Goal: Find specific page/section: Find specific page/section

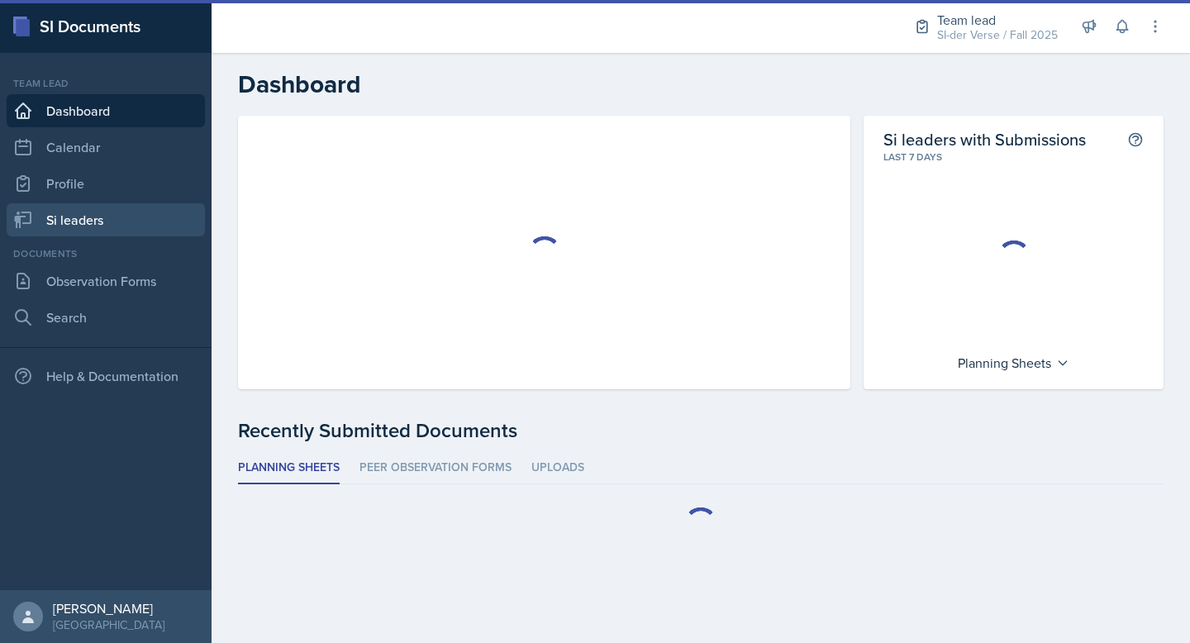
click at [76, 224] on link "Si leaders" at bounding box center [106, 219] width 198 height 33
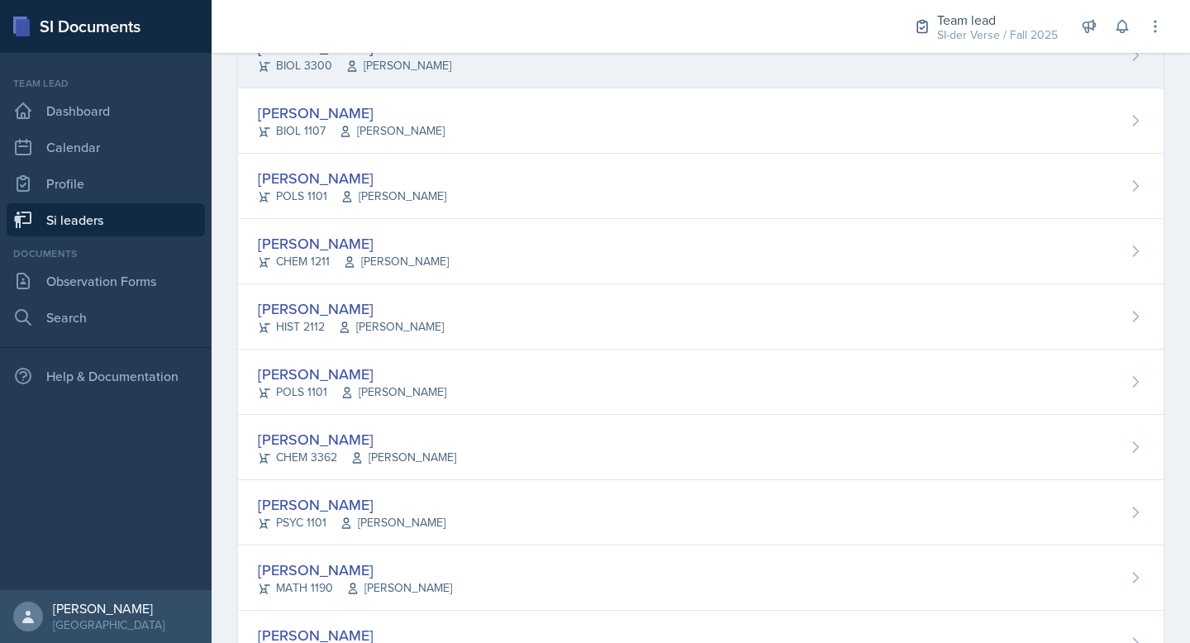
scroll to position [982, 0]
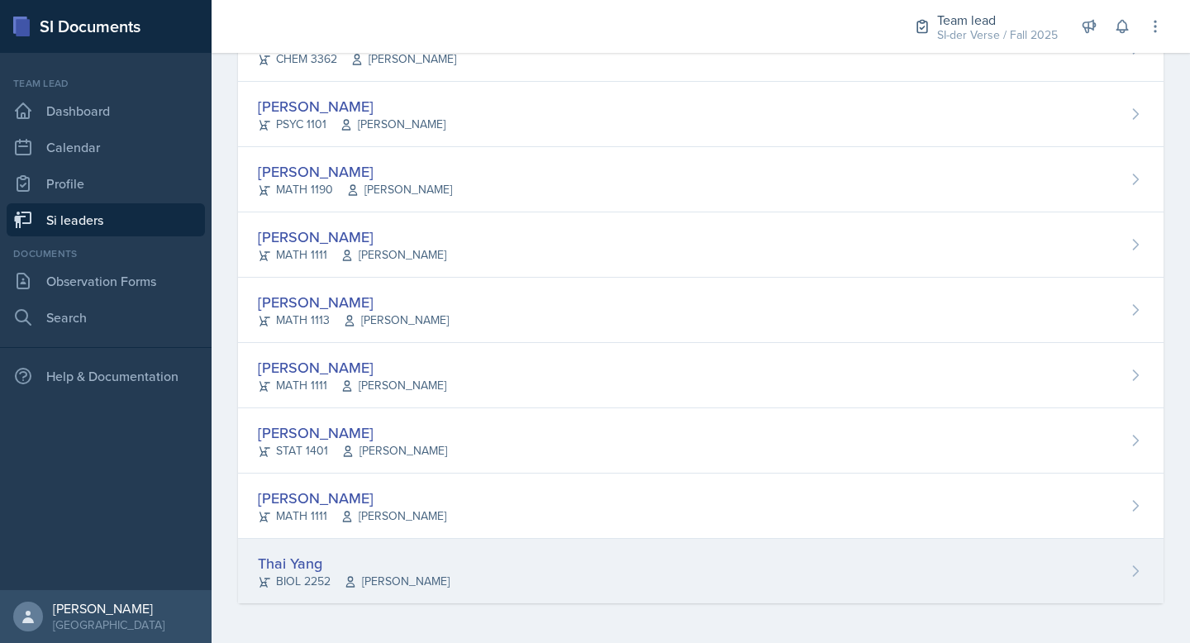
click at [384, 557] on div "Thai Yang" at bounding box center [354, 563] width 192 height 22
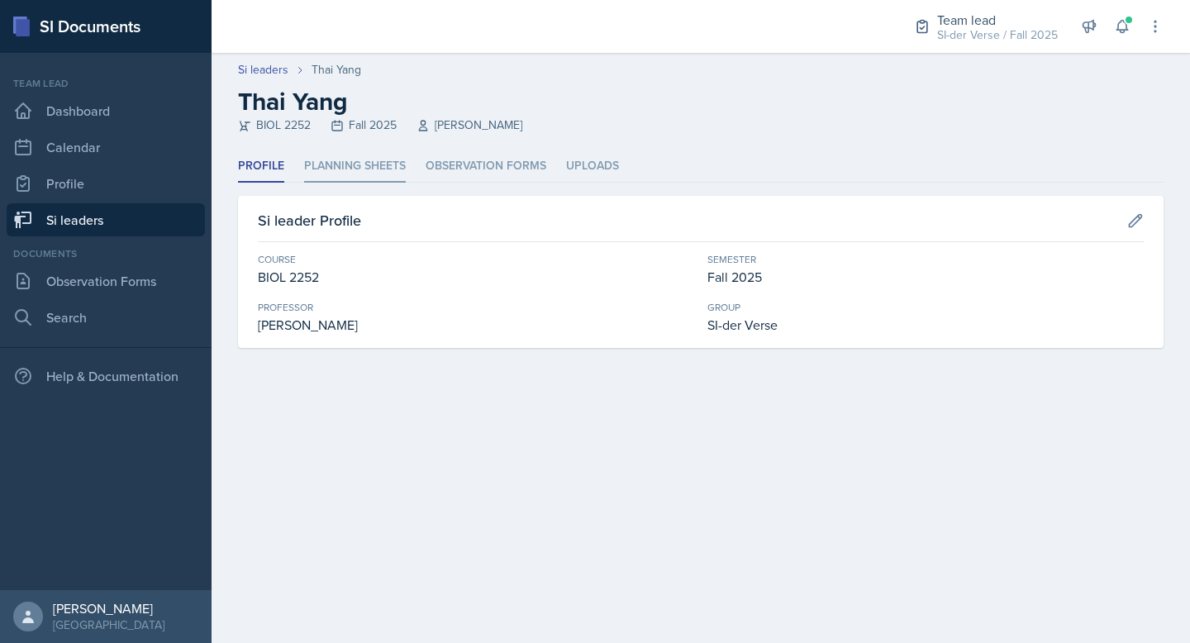
click at [331, 175] on li "Planning Sheets" at bounding box center [355, 166] width 102 height 32
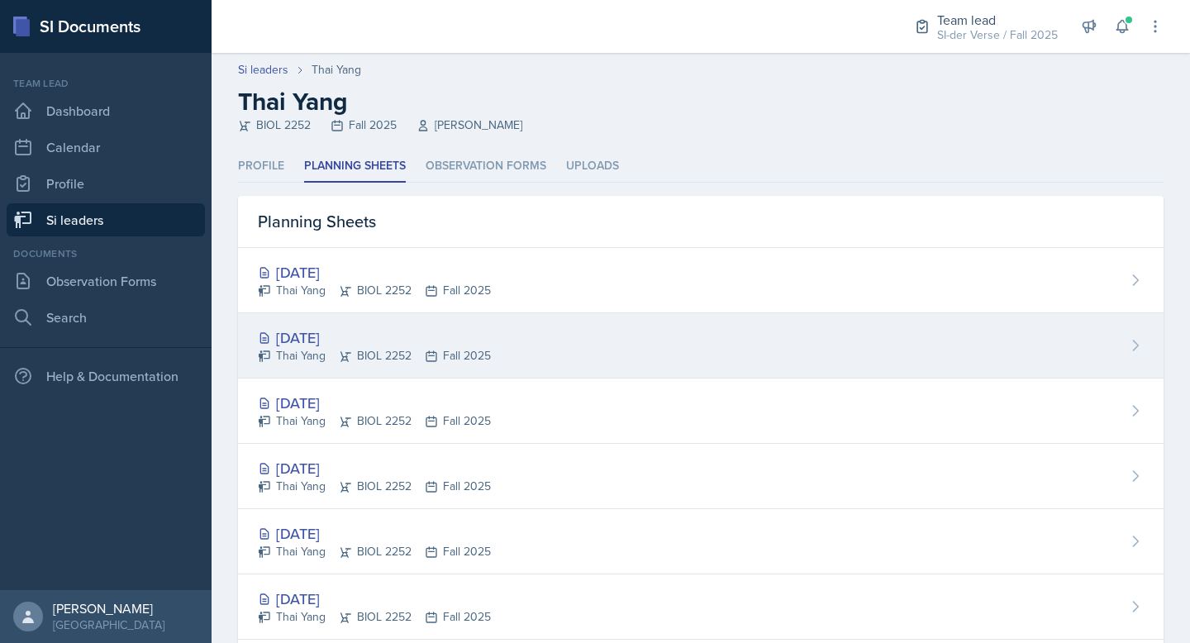
click at [294, 336] on div "[DATE]" at bounding box center [374, 338] width 233 height 22
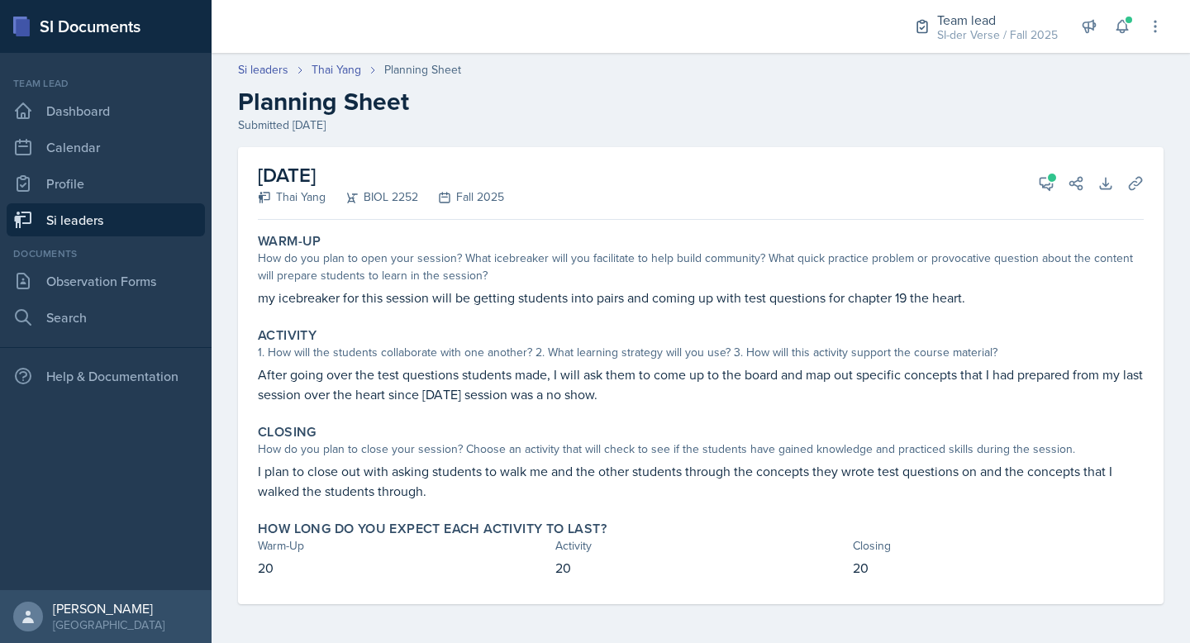
click at [118, 217] on link "Si leaders" at bounding box center [106, 219] width 198 height 33
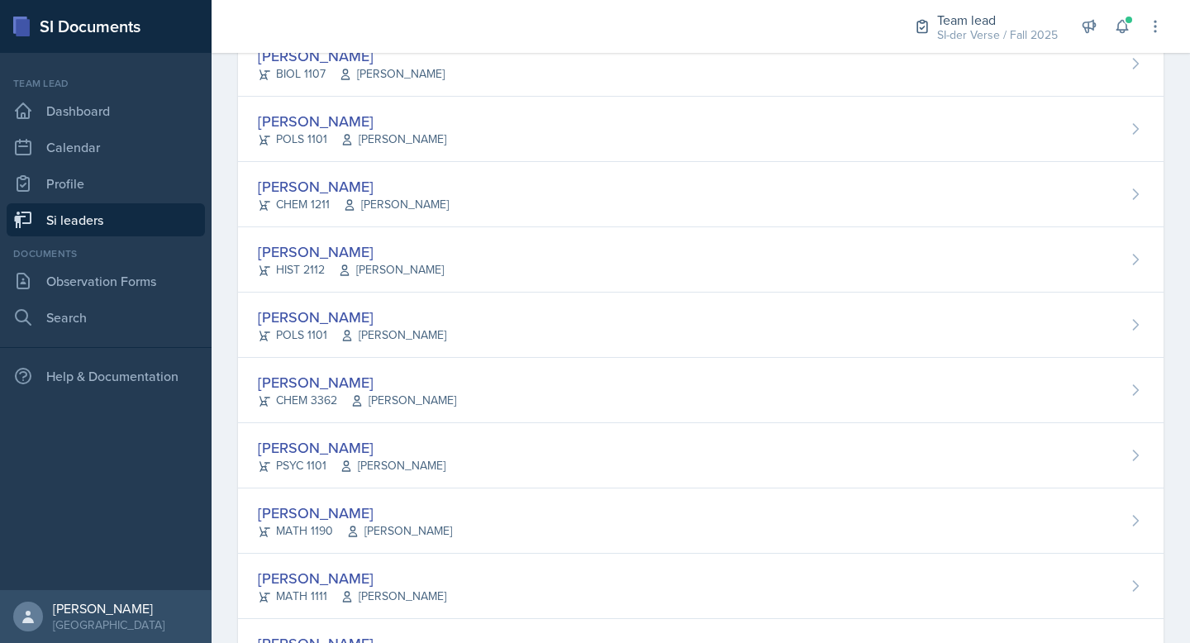
scroll to position [982, 0]
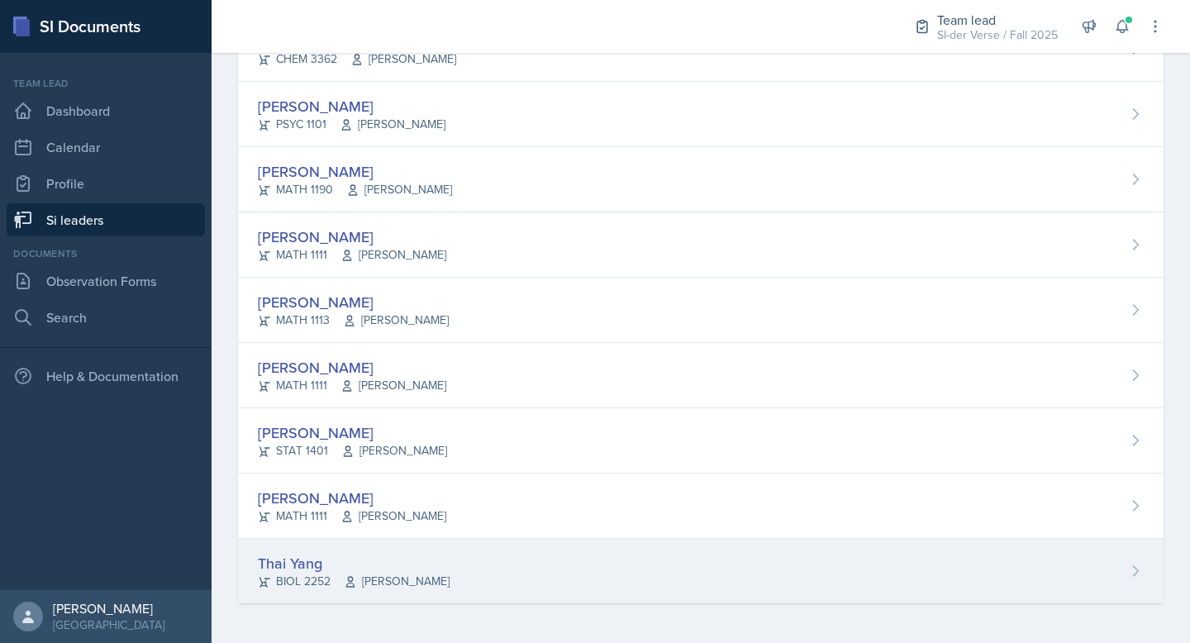
click at [379, 554] on div "Thai Yang" at bounding box center [354, 563] width 192 height 22
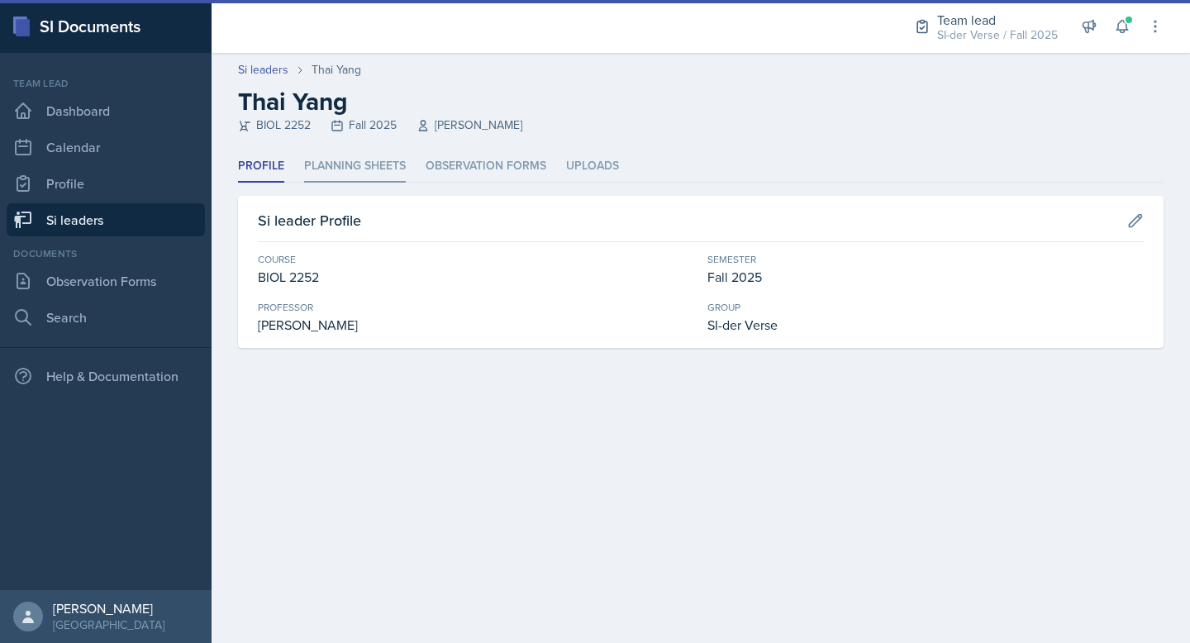
click at [367, 167] on li "Planning Sheets" at bounding box center [355, 166] width 102 height 32
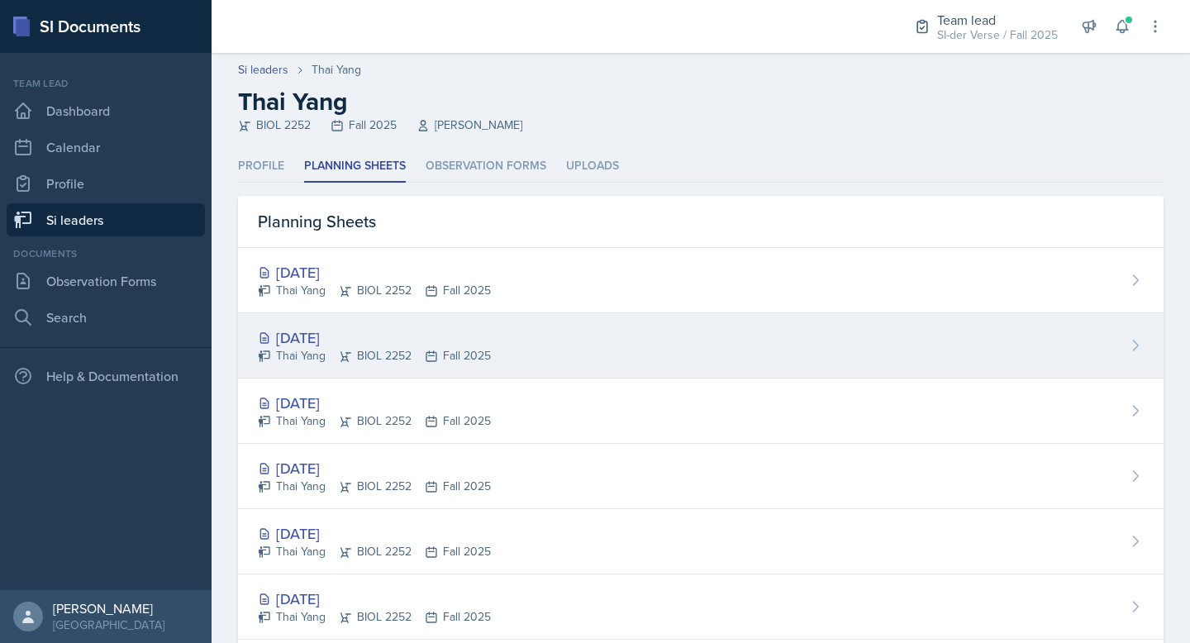
click at [326, 352] on div "Thai Yang BIOL 2252 Fall 2025" at bounding box center [374, 355] width 233 height 17
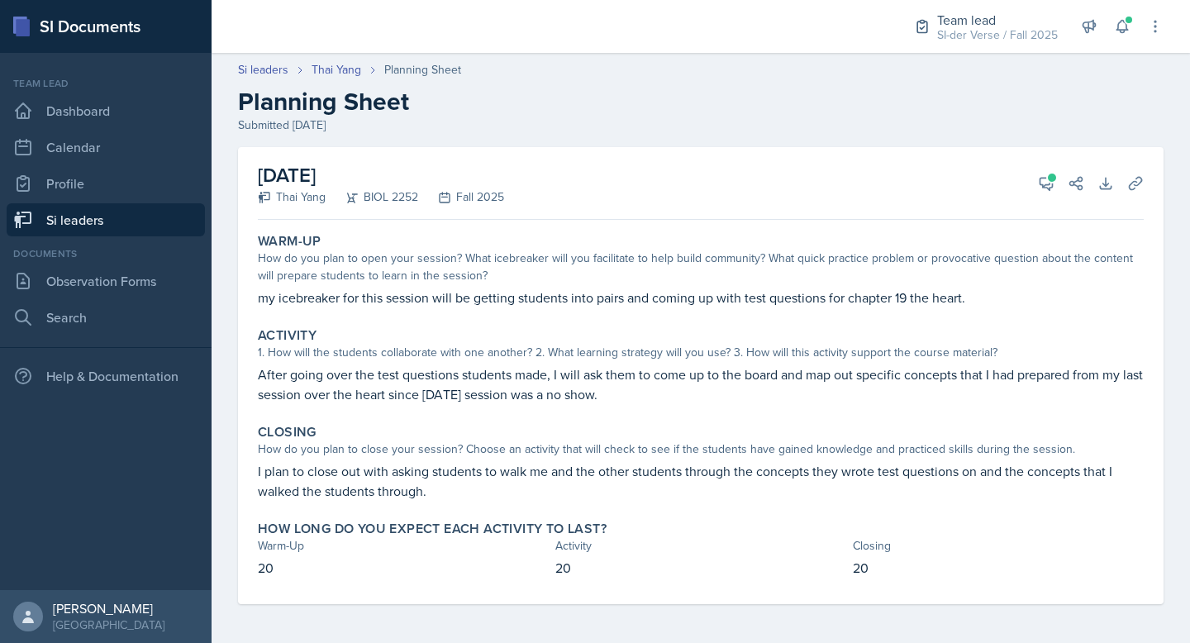
click at [112, 221] on link "Si leaders" at bounding box center [106, 219] width 198 height 33
